Goal: Task Accomplishment & Management: Manage account settings

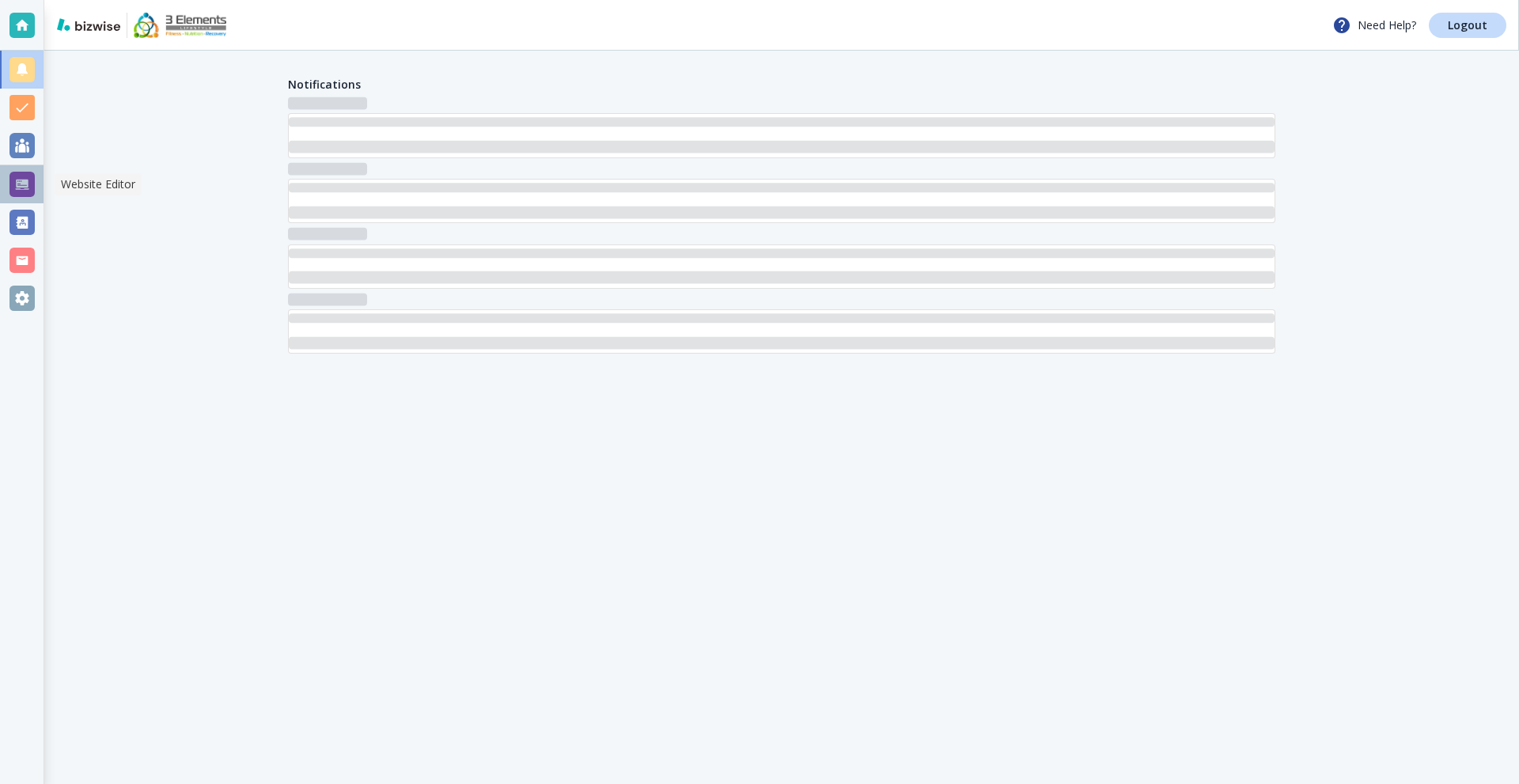
click at [26, 192] on div at bounding box center [22, 184] width 25 height 25
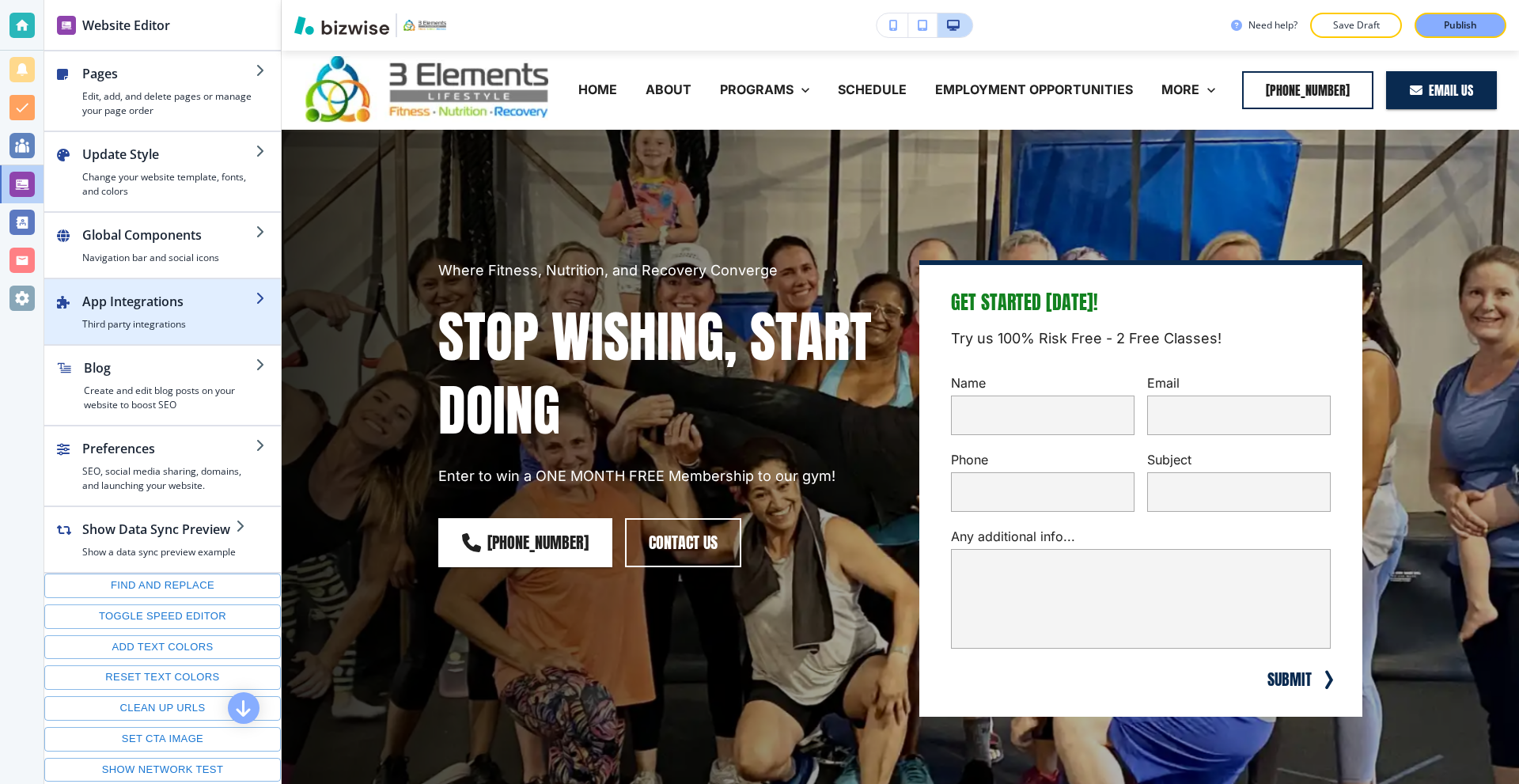
click at [157, 323] on h4 "Third party integrations" at bounding box center [169, 324] width 173 height 14
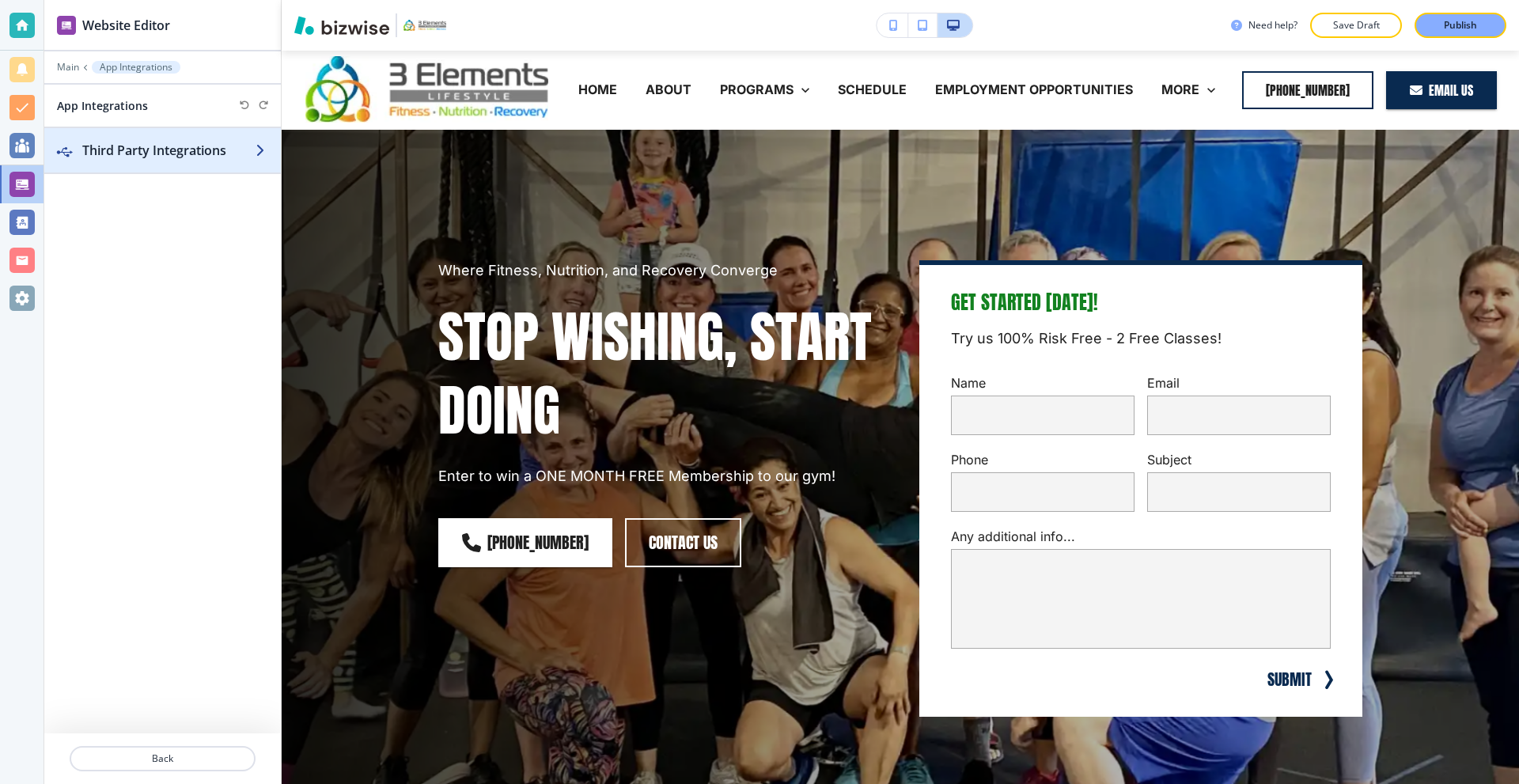
click at [201, 164] on div "button" at bounding box center [163, 166] width 237 height 13
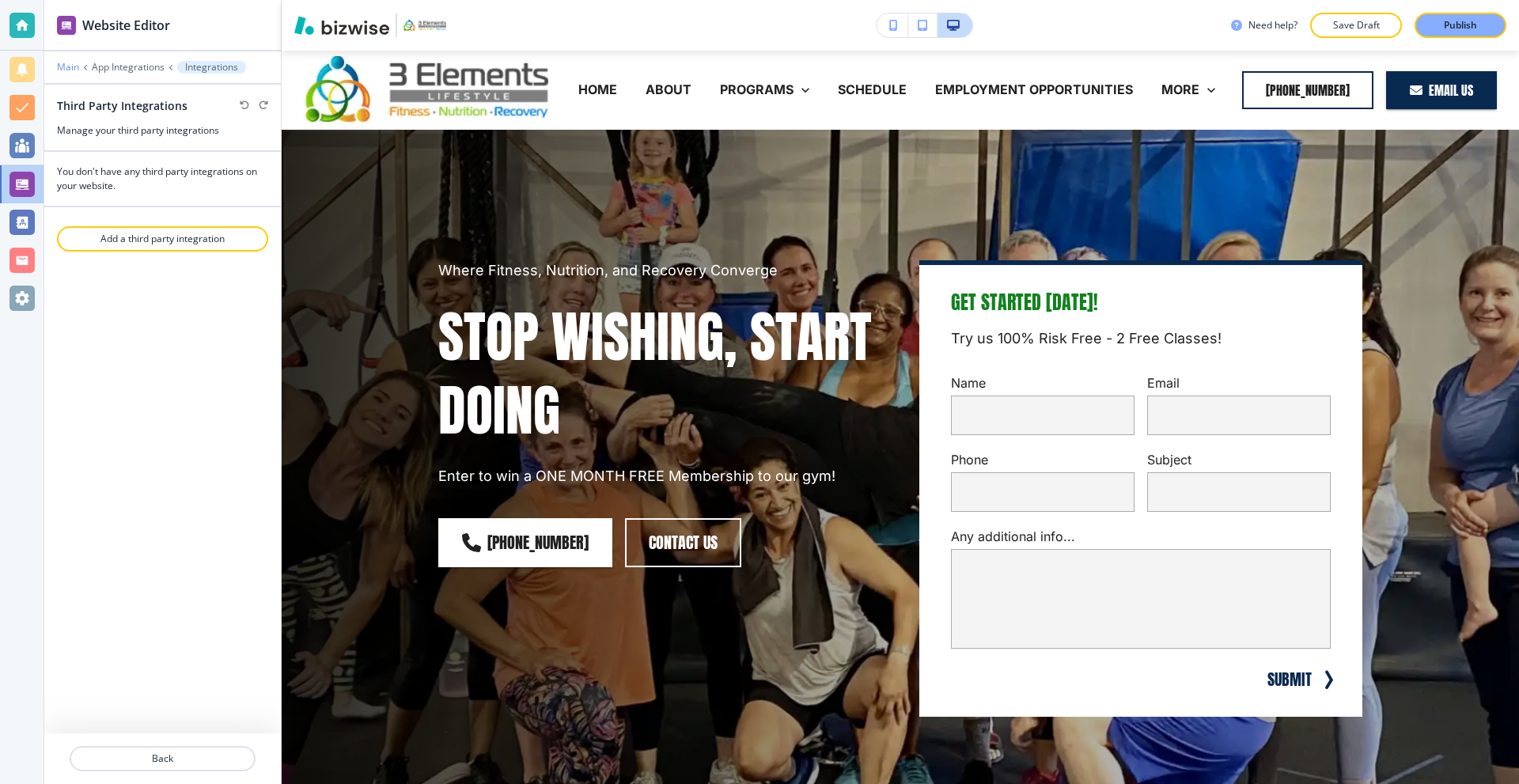
click at [76, 66] on p "Main" at bounding box center [68, 67] width 22 height 11
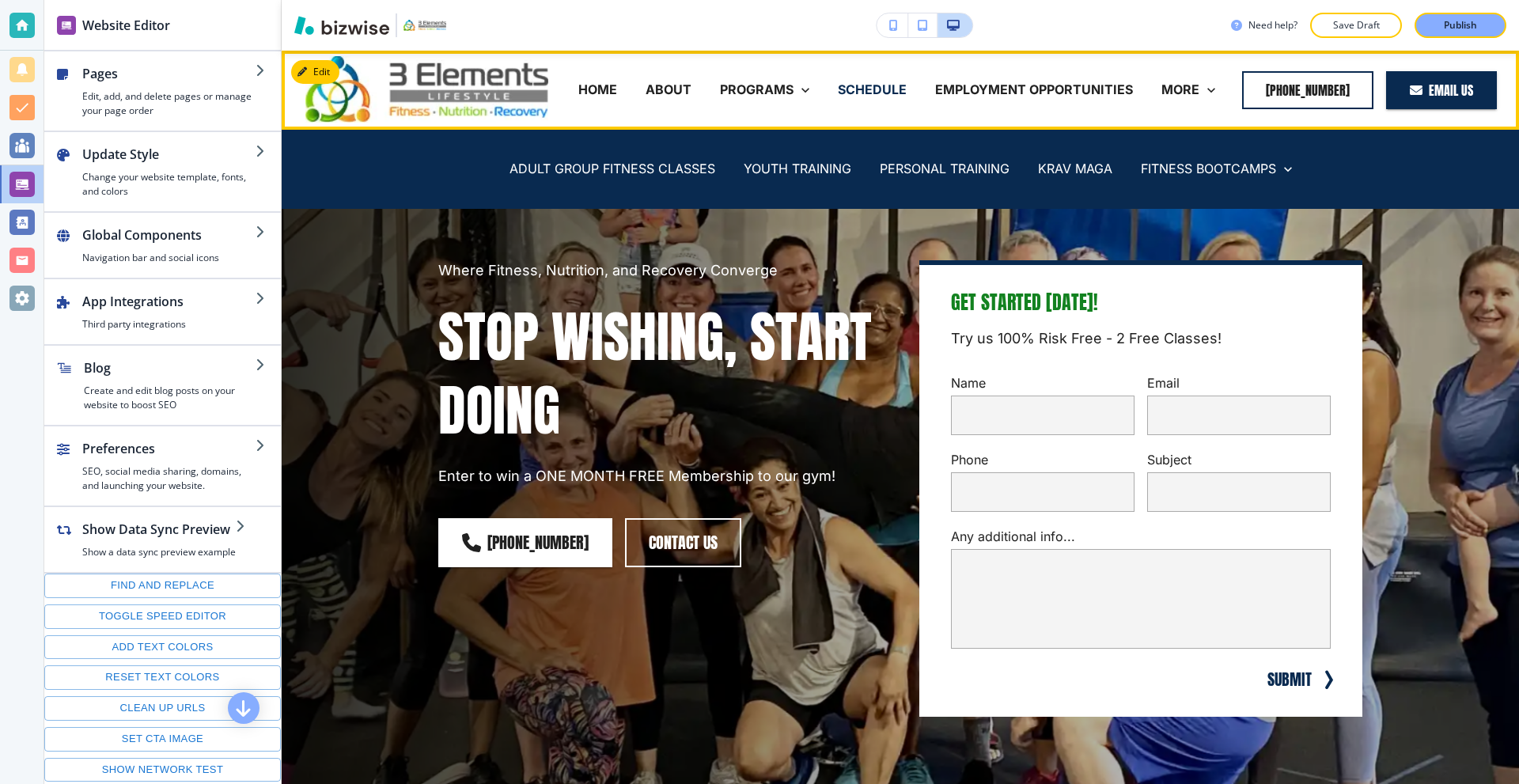
click at [863, 94] on p "SCHEDULE" at bounding box center [872, 89] width 69 height 18
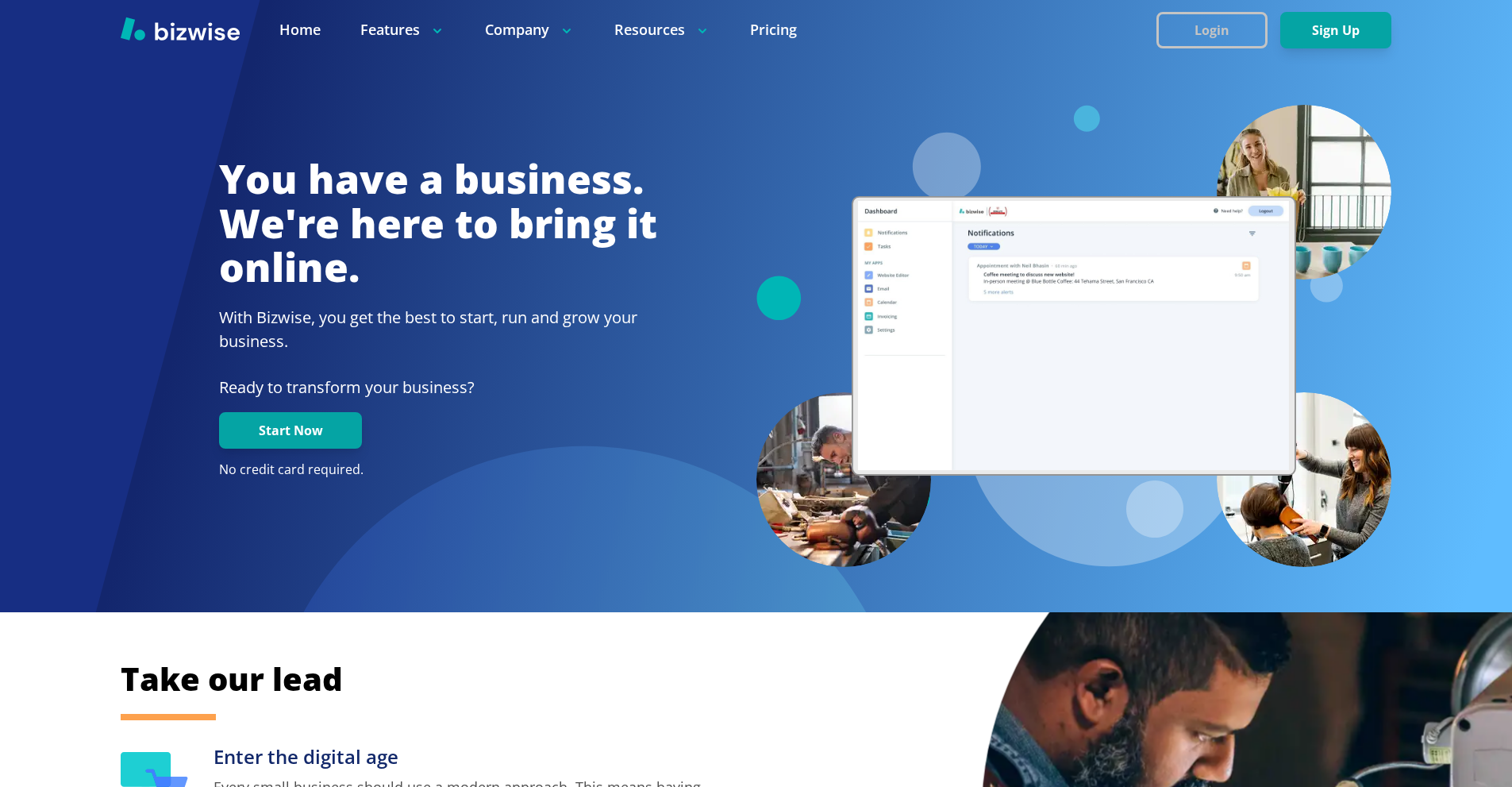
click at [1230, 25] on button "Login" at bounding box center [1211, 30] width 111 height 37
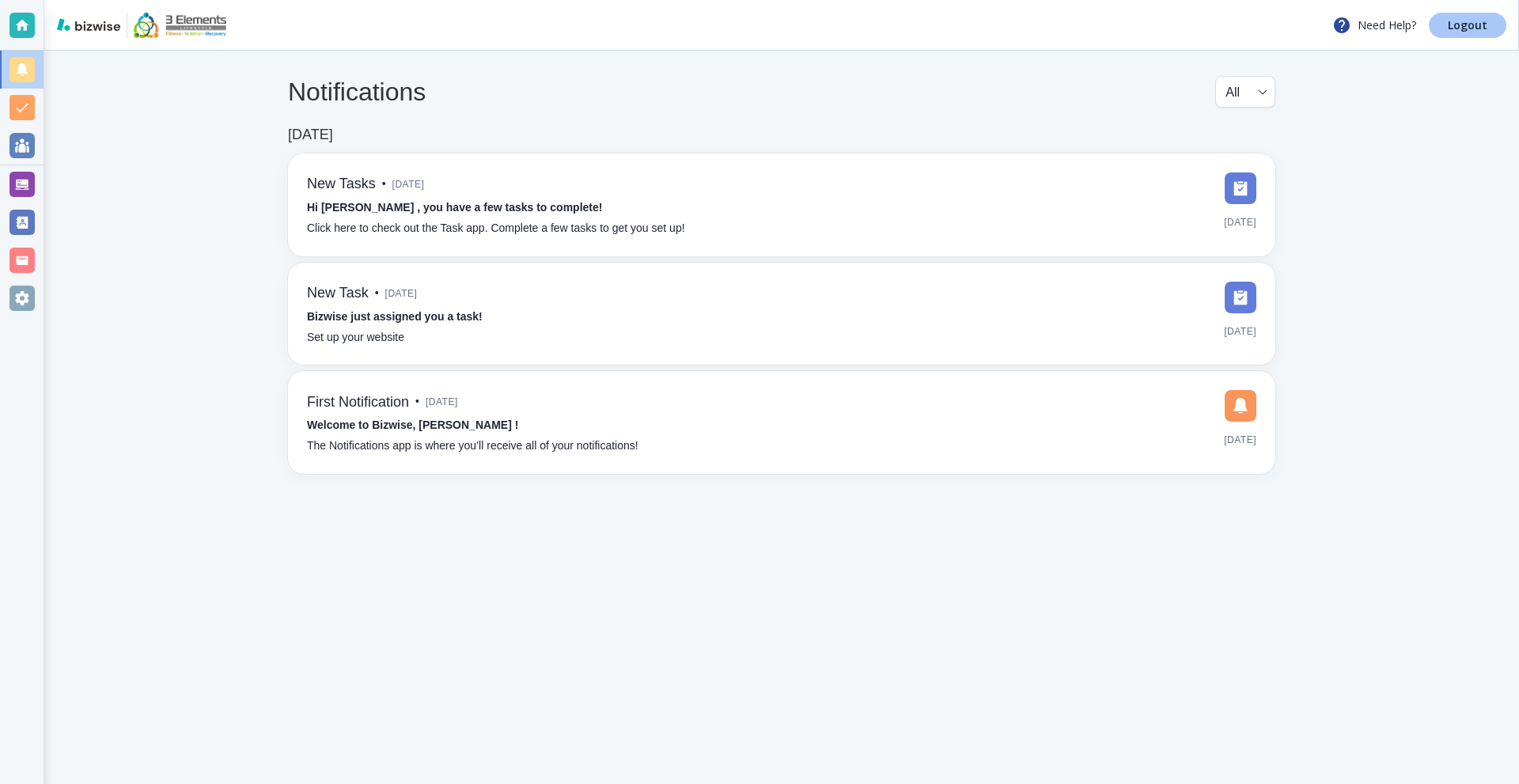
click at [1476, 31] on p "Logout" at bounding box center [1467, 25] width 40 height 11
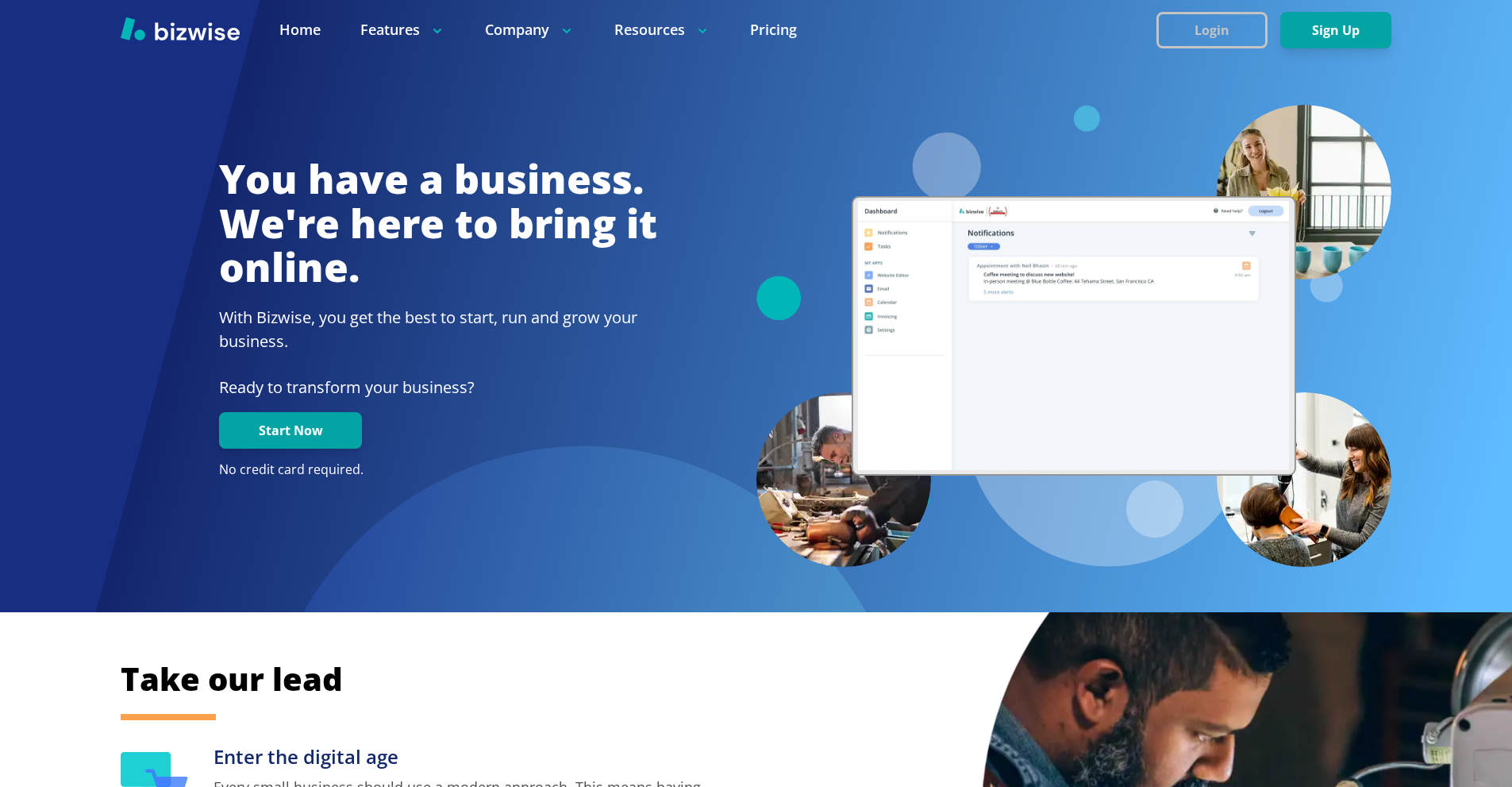
click at [1210, 39] on button "Login" at bounding box center [1211, 30] width 111 height 37
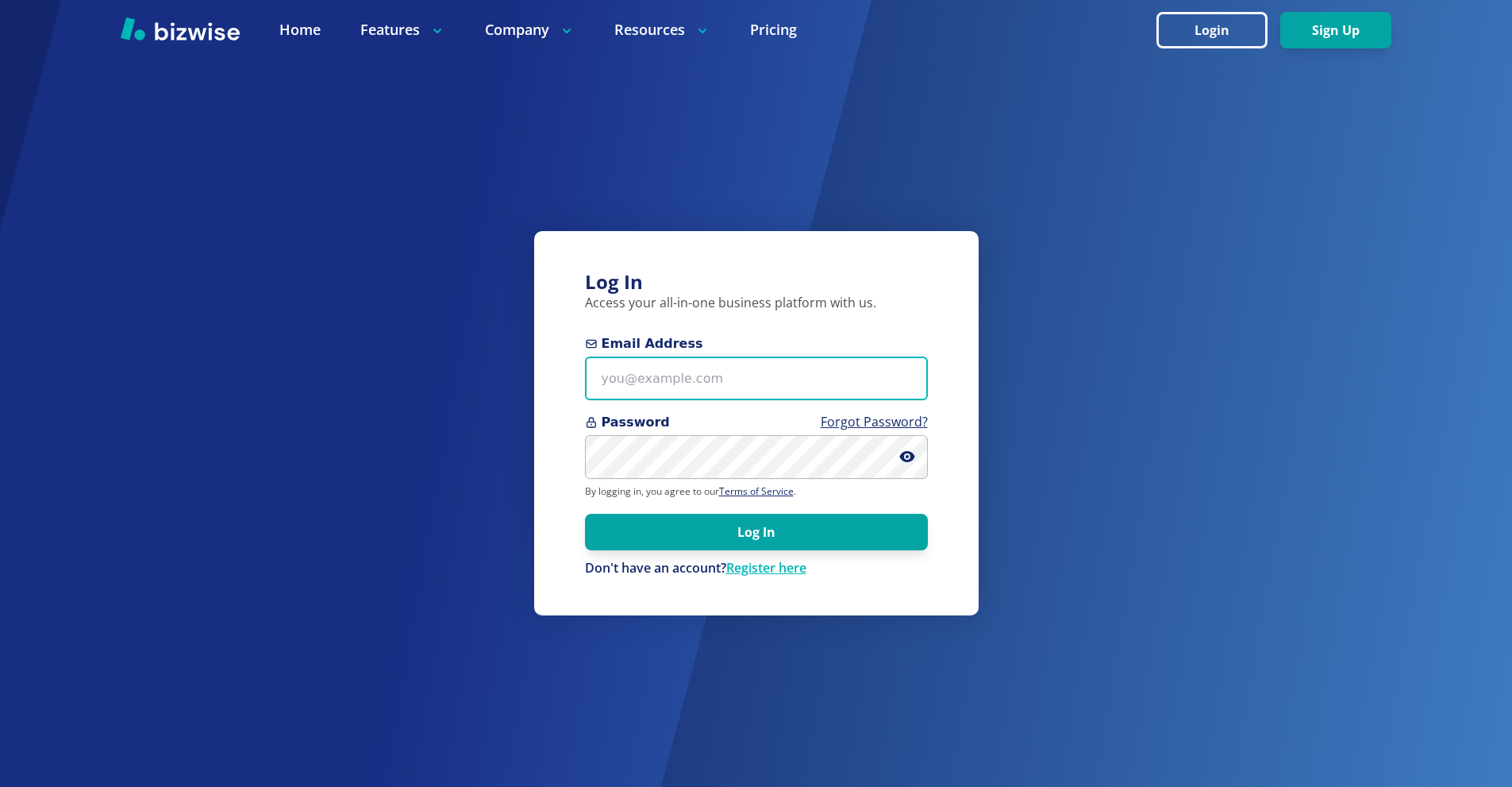
click at [787, 376] on input "Email Address" at bounding box center [756, 378] width 343 height 44
paste input "[DOMAIN_NAME][EMAIL_ADDRESS][DOMAIN_NAME]"
type input "[DOMAIN_NAME][EMAIL_ADDRESS][DOMAIN_NAME]"
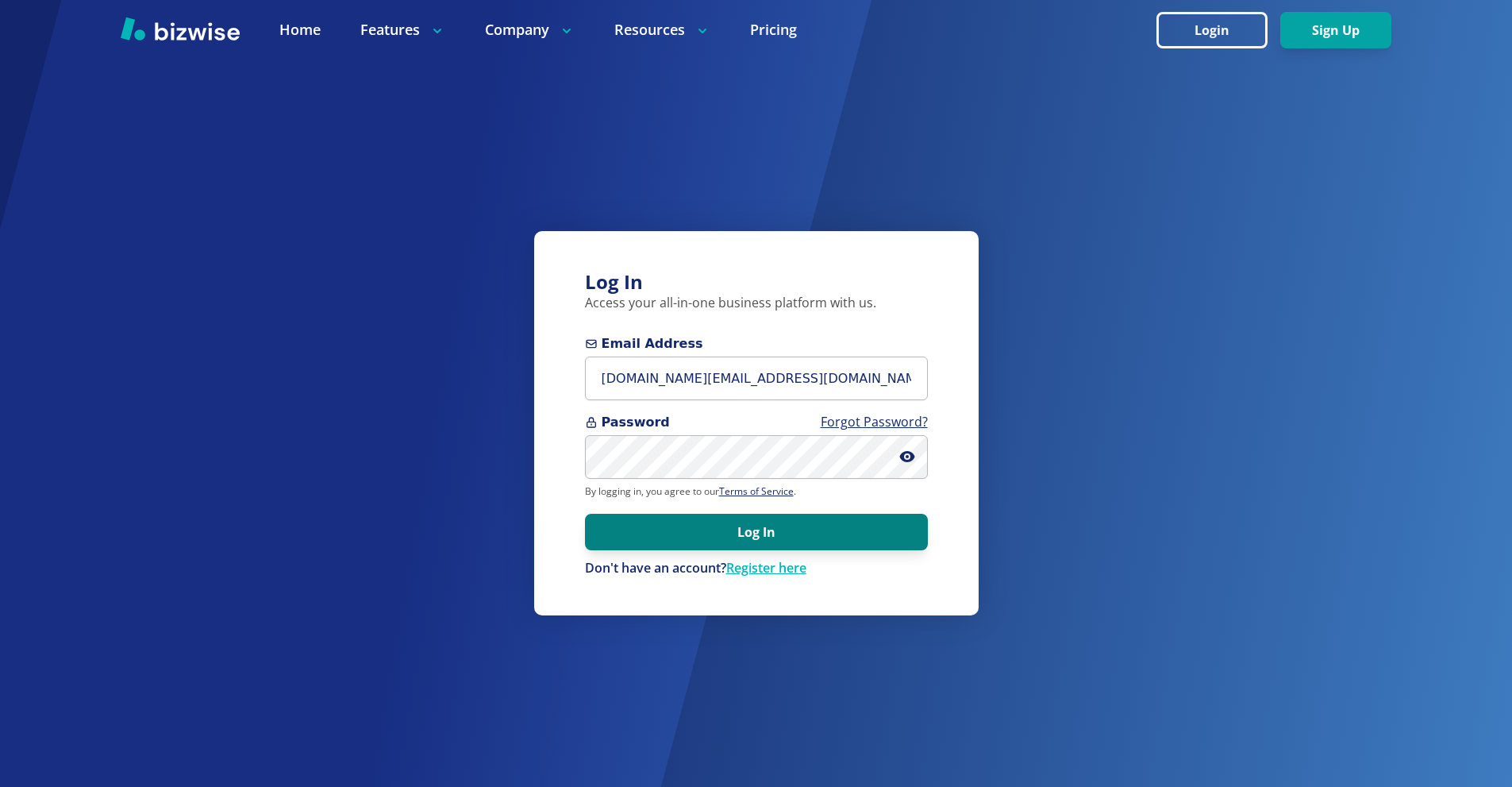
click at [787, 527] on button "Log In" at bounding box center [756, 532] width 343 height 37
